Goal: Use online tool/utility: Utilize a website feature to perform a specific function

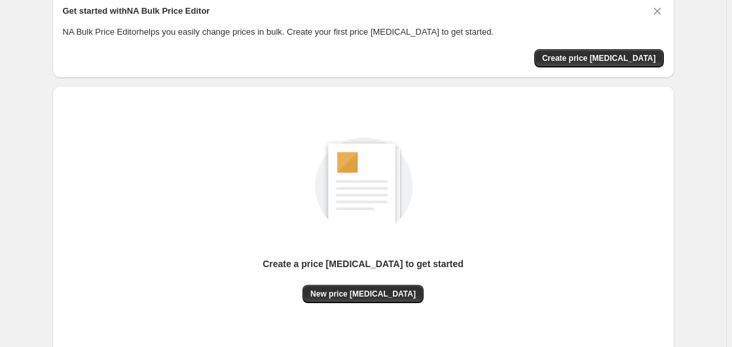
scroll to position [143, 0]
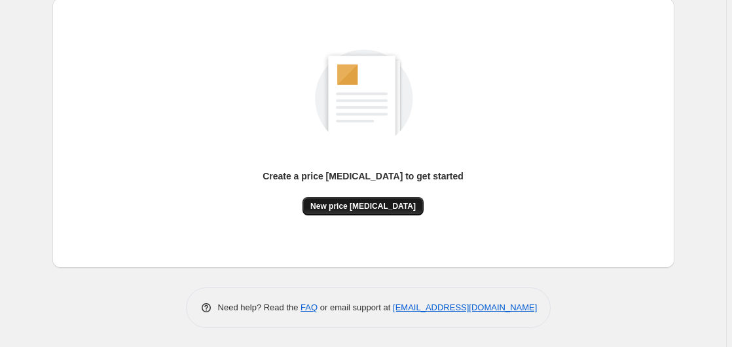
click at [354, 209] on span "New price [MEDICAL_DATA]" at bounding box center [363, 206] width 105 height 10
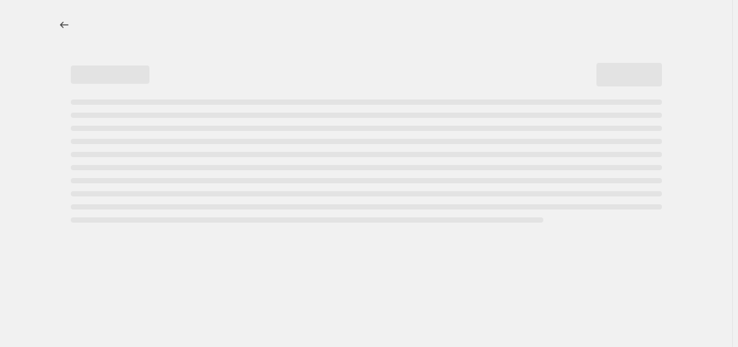
select select "percentage"
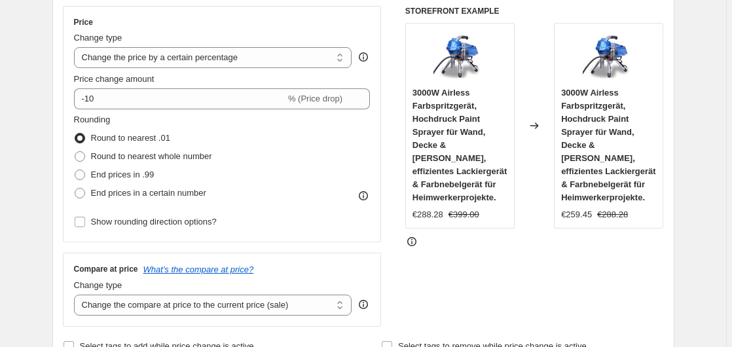
scroll to position [200, 0]
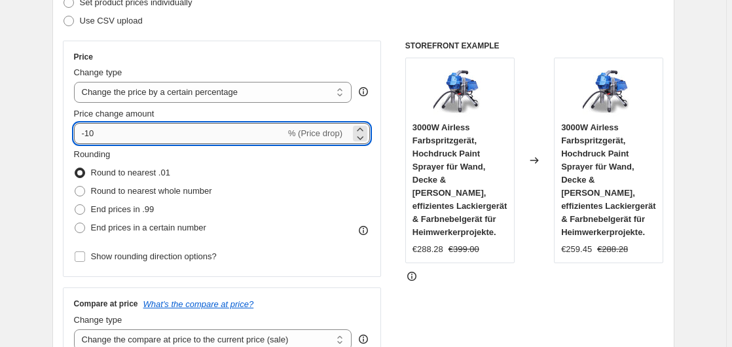
click at [197, 138] on input "-10" at bounding box center [180, 133] width 212 height 21
type input "-1"
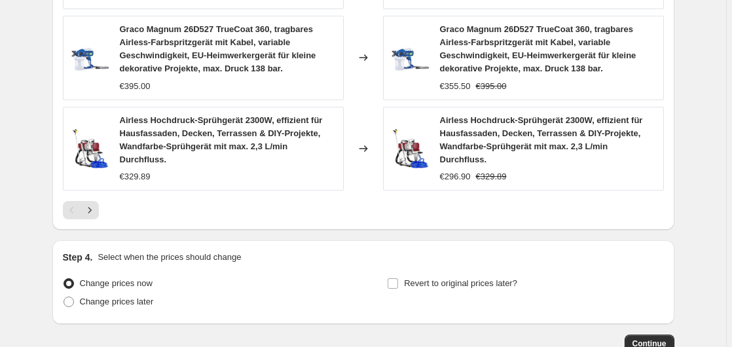
scroll to position [1089, 0]
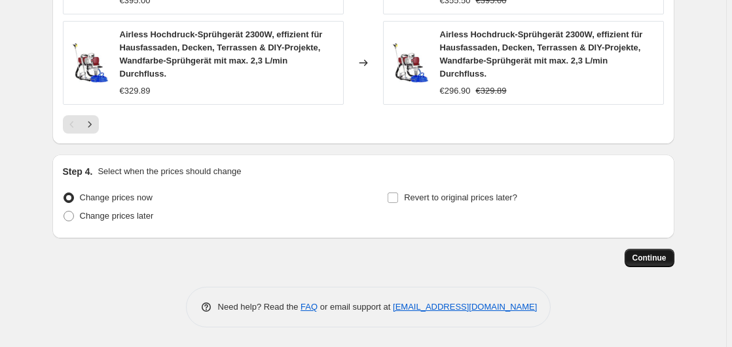
type input "-35"
click at [645, 258] on span "Continue" at bounding box center [650, 258] width 34 height 10
click at [654, 259] on span "Continue" at bounding box center [650, 258] width 34 height 10
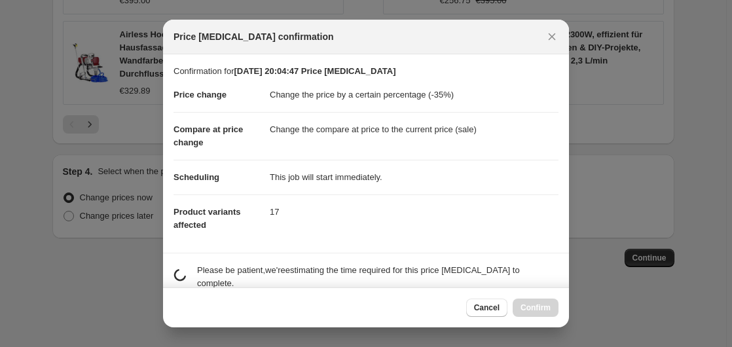
scroll to position [207, 0]
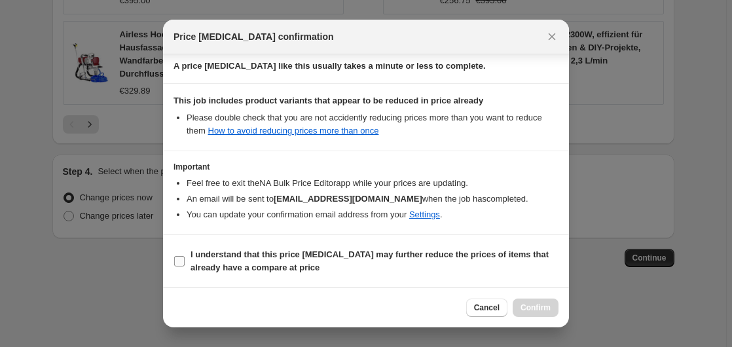
click at [235, 259] on b "I understand that this price [MEDICAL_DATA] may further reduce the prices of it…" at bounding box center [370, 261] width 358 height 23
click at [185, 259] on input "I understand that this price [MEDICAL_DATA] may further reduce the prices of it…" at bounding box center [179, 261] width 10 height 10
checkbox input "true"
click at [549, 307] on span "Confirm" at bounding box center [536, 308] width 30 height 10
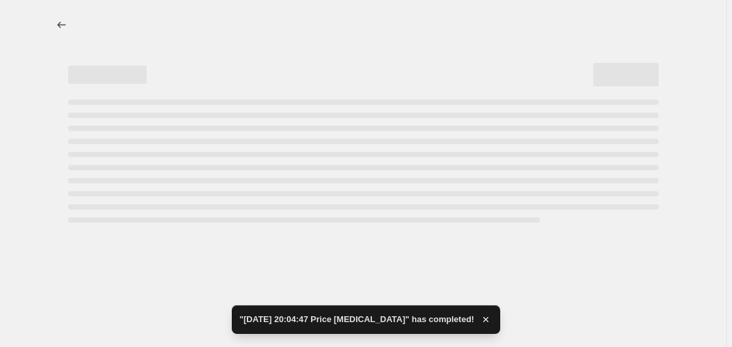
select select "percentage"
